Goal: Find contact information: Find contact information

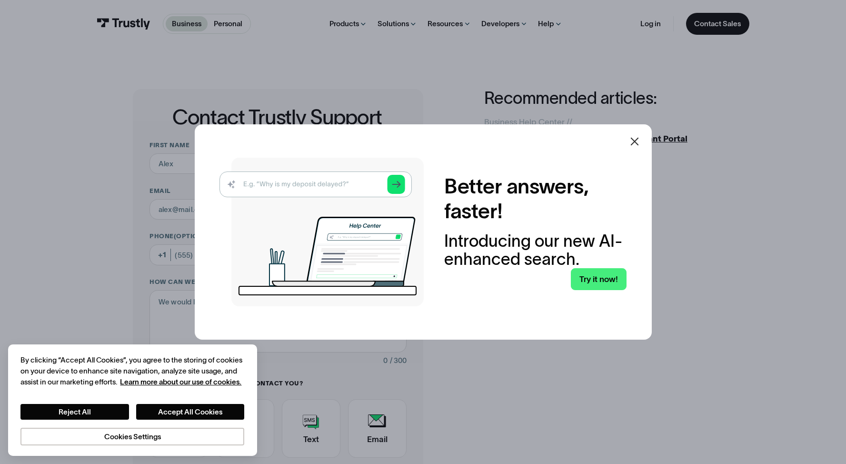
click at [635, 142] on icon at bounding box center [634, 141] width 11 height 11
